Goal: Task Accomplishment & Management: Use online tool/utility

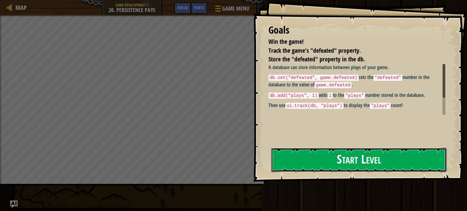
click at [294, 154] on button "Start Level" at bounding box center [359, 160] width 176 height 24
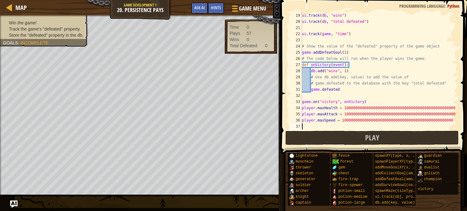
scroll to position [2, 0]
type textarea "-"
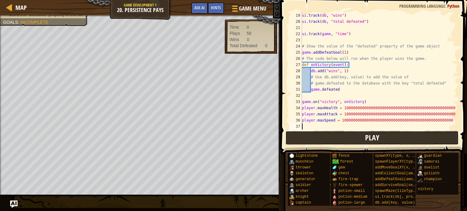
click at [311, 143] on button "Play" at bounding box center [372, 138] width 174 height 14
click at [297, 132] on button "Play" at bounding box center [372, 138] width 174 height 14
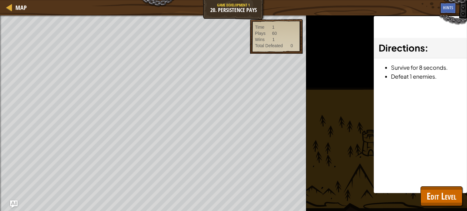
click at [1, 124] on div "Win the game! Track the game's "defeated" property. Store the "defeated" proper…" at bounding box center [153, 112] width 306 height 195
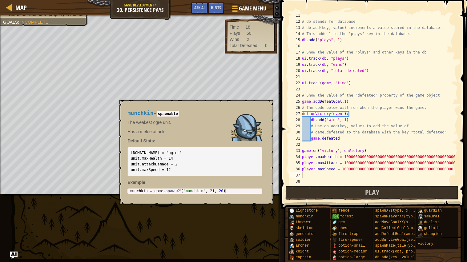
scroll to position [61, 0]
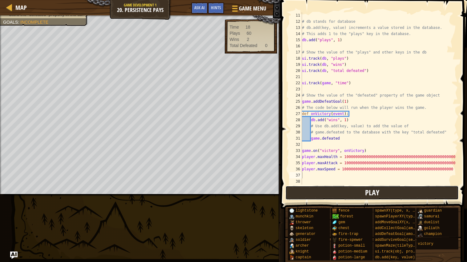
click at [388, 196] on button "Play" at bounding box center [372, 193] width 174 height 14
click at [344, 138] on div "# db stands for database # db.add(key, value) increments a value stored in the …" at bounding box center [379, 104] width 157 height 185
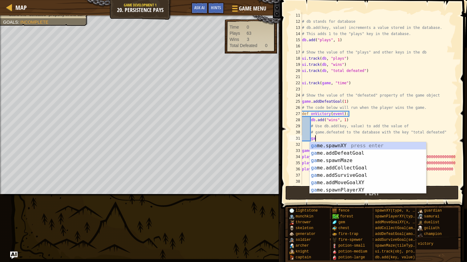
type textarea "g"
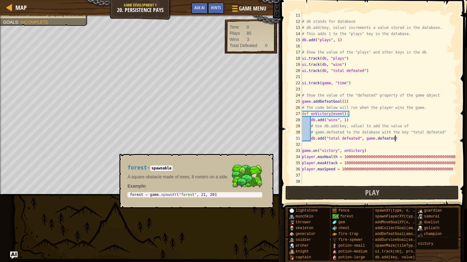
click at [374, 210] on div "addMoveGoalXY(x, y)" at bounding box center [397, 223] width 47 height 6
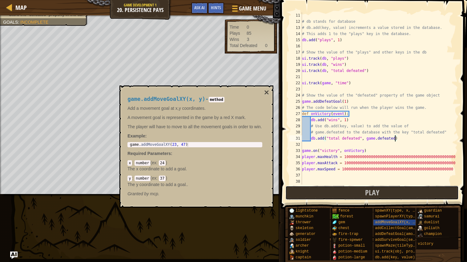
drag, startPoint x: 357, startPoint y: 194, endPoint x: 354, endPoint y: 190, distance: 5.5
click at [355, 192] on button "Play" at bounding box center [372, 193] width 174 height 14
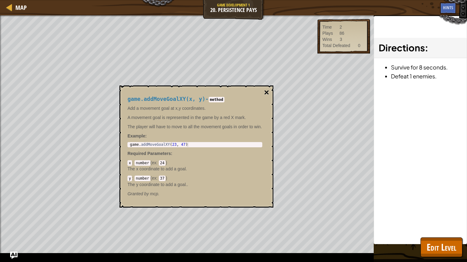
click at [268, 89] on button "×" at bounding box center [266, 92] width 5 height 9
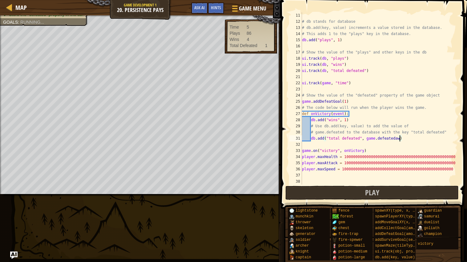
scroll to position [2, 8]
click at [298, 191] on button "Play" at bounding box center [372, 193] width 174 height 14
drag, startPoint x: 339, startPoint y: 193, endPoint x: 337, endPoint y: 188, distance: 5.8
click at [339, 193] on button "Play" at bounding box center [372, 193] width 174 height 14
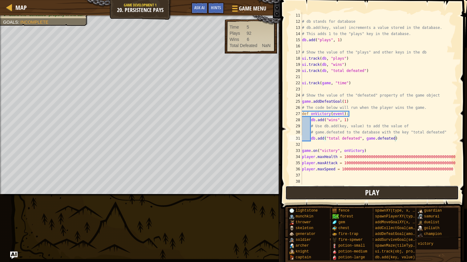
click at [306, 198] on button "Play" at bounding box center [372, 193] width 174 height 14
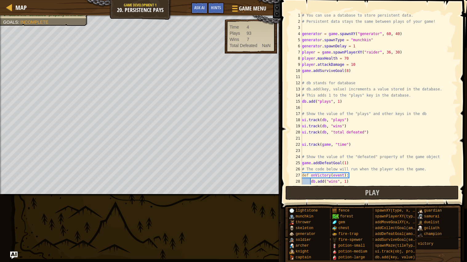
scroll to position [61, 0]
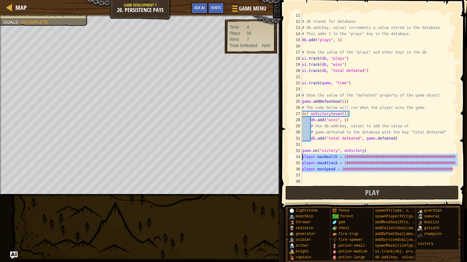
drag, startPoint x: 455, startPoint y: 170, endPoint x: 302, endPoint y: 154, distance: 153.5
click at [302, 154] on div "db.add("total defeated", game.defeated) 11 12 13 14 15 16 17 18 19 20 21 22 23 …" at bounding box center [373, 98] width 170 height 172
type textarea "player.maxHealth = 10000000000000000000000000000000000000000000000000 player.ma…"
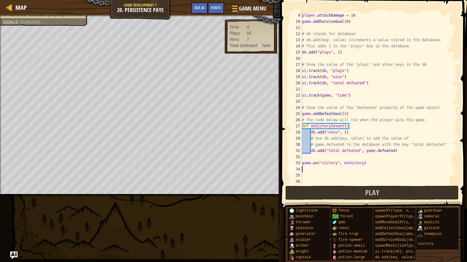
scroll to position [2, 0]
type textarea "game.on("victory", onVictory)"
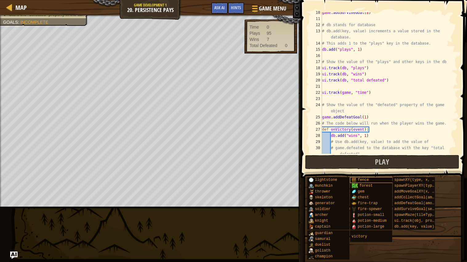
scroll to position [58, 0]
click at [378, 158] on span "Play" at bounding box center [382, 162] width 14 height 10
click at [269, 5] on span "Game Menu" at bounding box center [272, 8] width 29 height 8
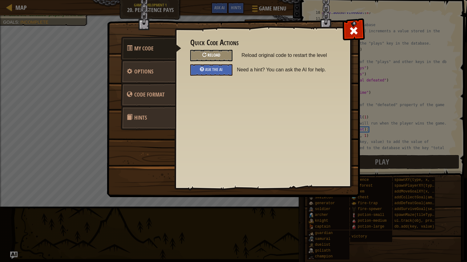
click at [212, 55] on span "Reload" at bounding box center [214, 55] width 13 height 6
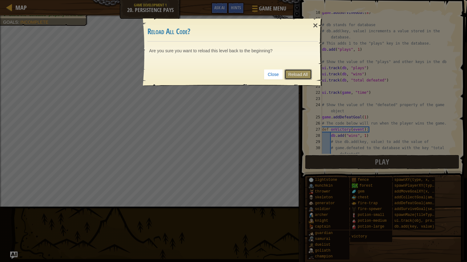
click at [295, 71] on link "Reload All" at bounding box center [298, 74] width 27 height 10
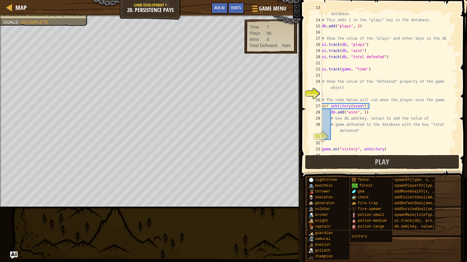
scroll to position [86, 0]
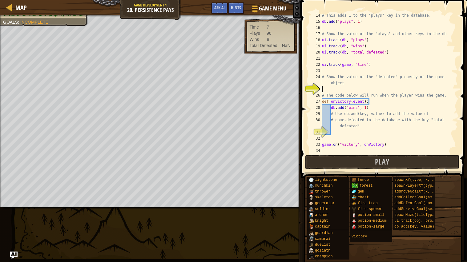
click at [426, 108] on div "# This adds 1 to the "plays" key in the database. db . add ( "plays" , 1 ) # Sh…" at bounding box center [389, 89] width 137 height 154
type textarea "# The code below will run when the player wins the game."
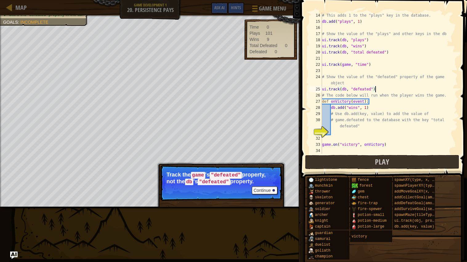
click at [347, 90] on div "# This adds 1 to the "plays" key in the database. db . add ( "plays" , 1 ) # Sh…" at bounding box center [389, 89] width 137 height 154
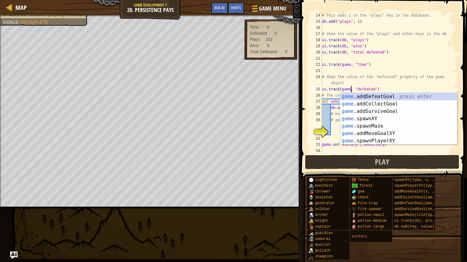
scroll to position [2, 2]
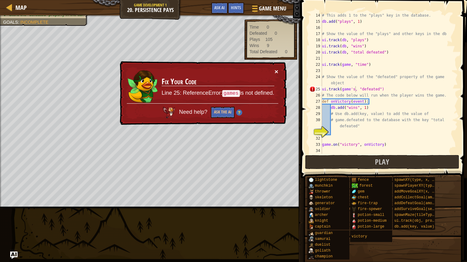
click at [276, 72] on button "×" at bounding box center [277, 71] width 4 height 6
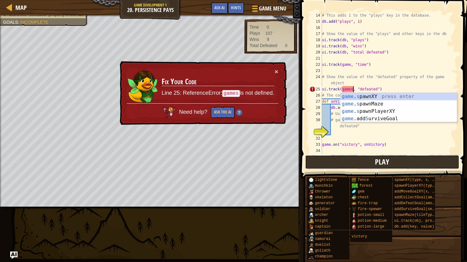
click at [377, 160] on span "Play" at bounding box center [382, 162] width 14 height 10
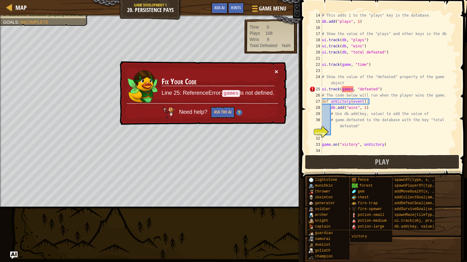
click at [275, 71] on button "×" at bounding box center [277, 71] width 4 height 6
type textarea "ui.track(game, "defeated")"
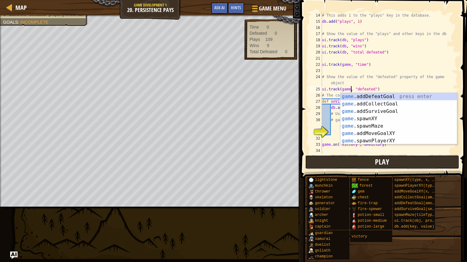
click at [315, 168] on button "Play" at bounding box center [382, 162] width 154 height 14
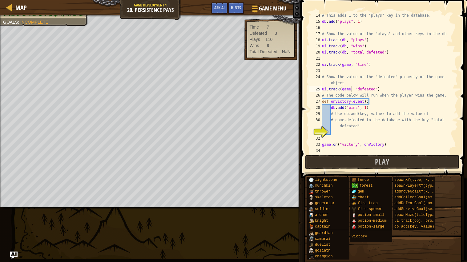
scroll to position [2, 0]
click at [336, 130] on div "# This adds 1 to the "plays" key in the database. db . add ( "plays" , 1 ) # Sh…" at bounding box center [389, 89] width 137 height 154
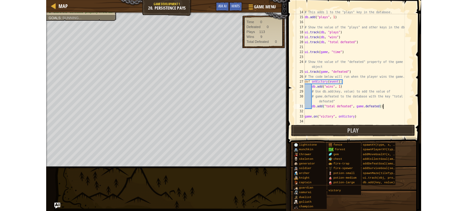
scroll to position [2, 7]
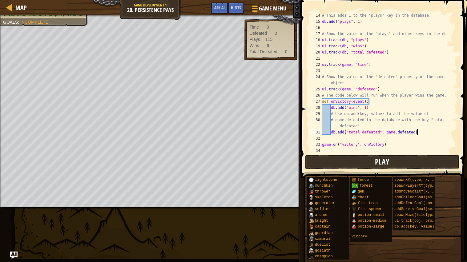
type textarea "db.add("total defeated", game.defeated)"
click at [418, 168] on button "Play" at bounding box center [382, 162] width 154 height 14
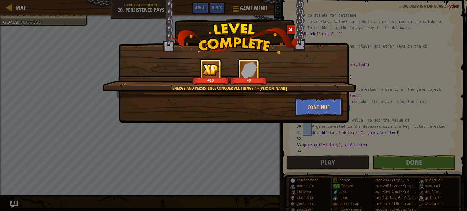
scroll to position [67, 0]
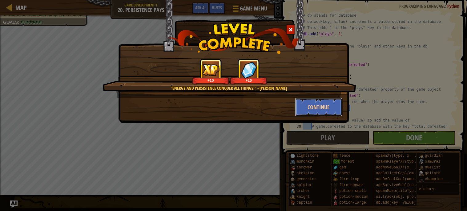
drag, startPoint x: 332, startPoint y: 104, endPoint x: 392, endPoint y: 16, distance: 106.2
click at [332, 104] on button "Continue" at bounding box center [319, 107] width 48 height 18
